Goal: Use online tool/utility: Utilize a website feature to perform a specific function

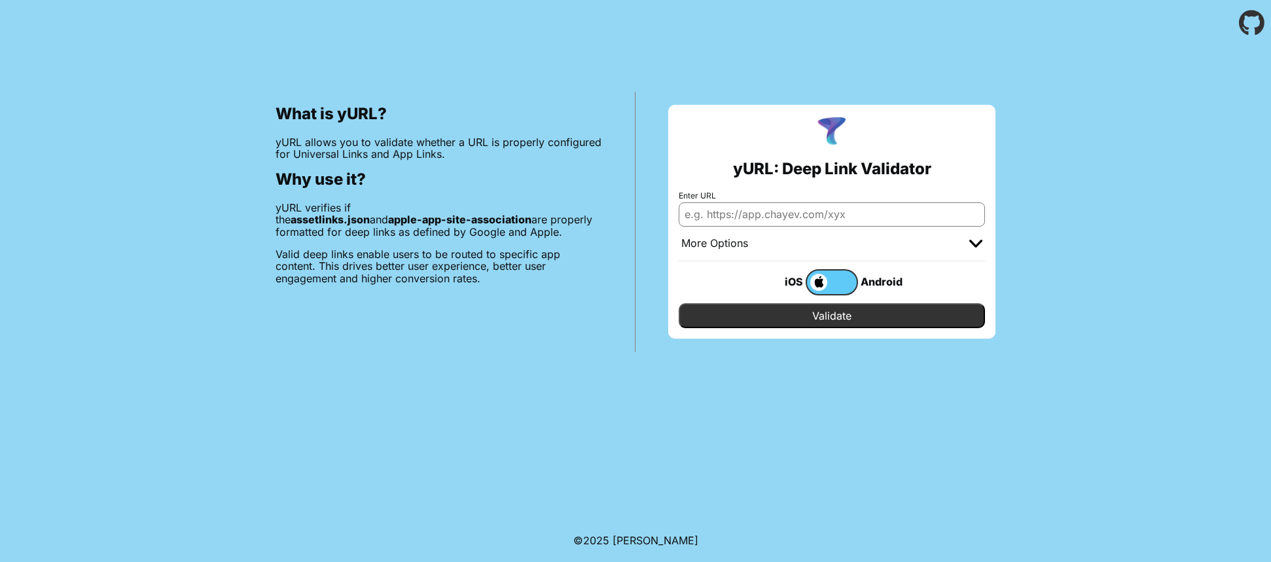
click at [885, 228] on div "More Options" at bounding box center [832, 243] width 306 height 35
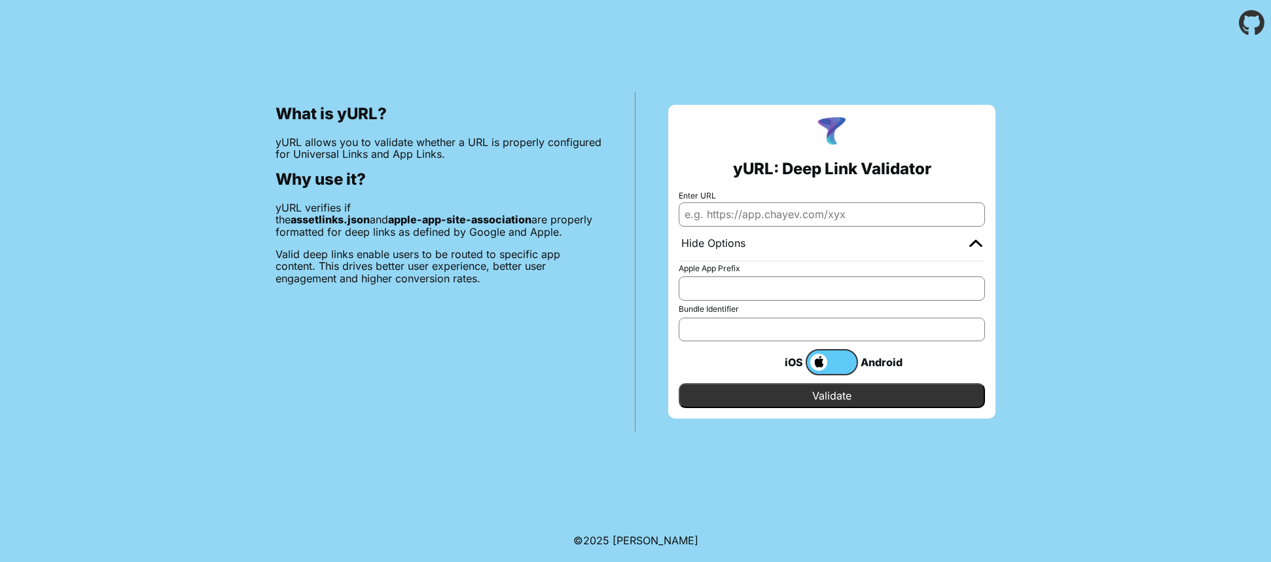
click at [886, 220] on input "Enter URL" at bounding box center [832, 214] width 306 height 24
type input "[DOMAIN_NAME]"
click at [832, 397] on input "Validate" at bounding box center [832, 395] width 306 height 25
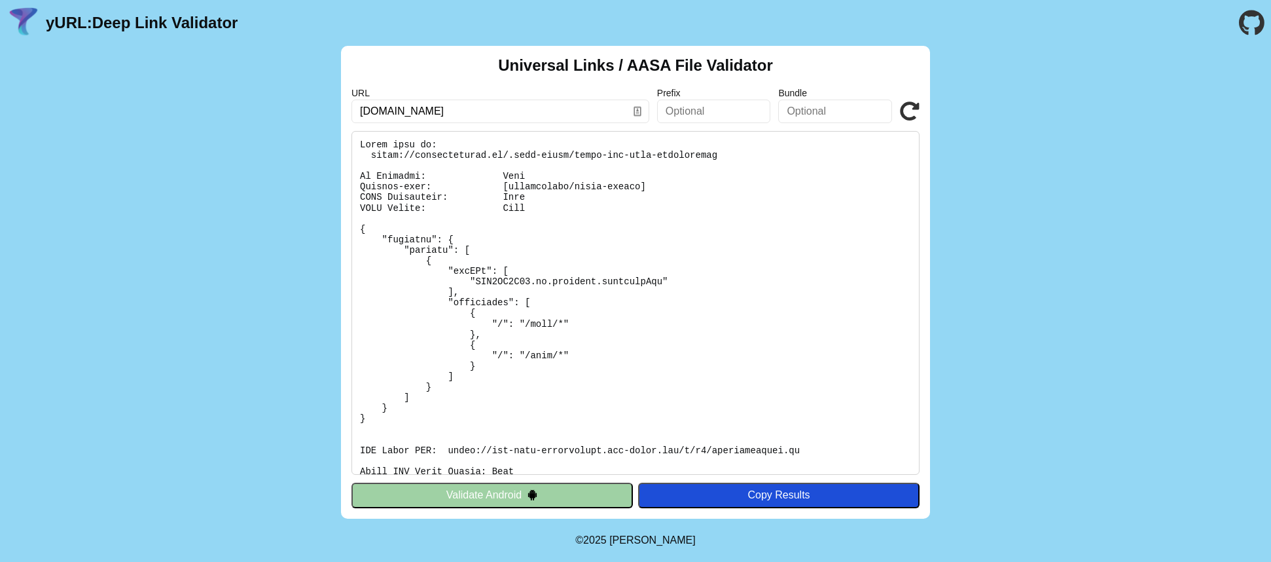
click at [240, 403] on div "Universal Links / AASA File Validator URL [DOMAIN_NAME] Prefix Bundle Validate …" at bounding box center [635, 282] width 1271 height 473
click at [270, 173] on div "Universal Links / AASA File Validator URL [DOMAIN_NAME] Prefix Bundle Validate …" at bounding box center [635, 282] width 1271 height 473
click at [139, 261] on div "Universal Links / AASA File Validator URL [DOMAIN_NAME] Prefix Bundle Validate …" at bounding box center [635, 282] width 1271 height 473
